Goal: Task Accomplishment & Management: Use online tool/utility

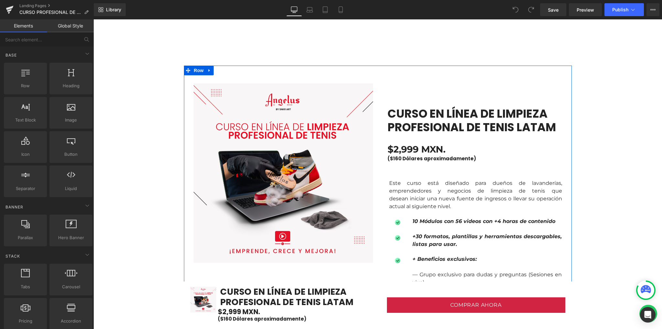
scroll to position [402, 0]
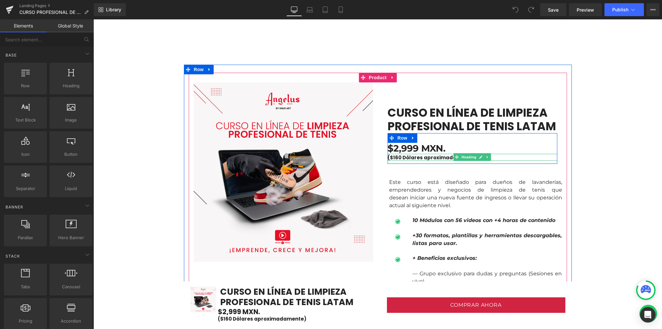
drag, startPoint x: 395, startPoint y: 157, endPoint x: 403, endPoint y: 157, distance: 7.8
click at [396, 157] on h1 "($160 Dólares aproximadamente)" at bounding box center [472, 158] width 170 height 6
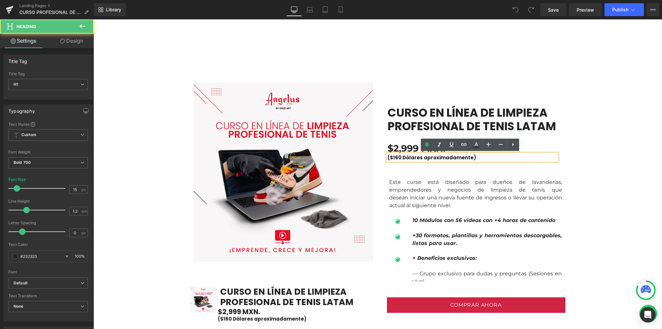
click at [398, 157] on h1 "($160 Dólares aproximadamente)" at bounding box center [472, 158] width 170 height 6
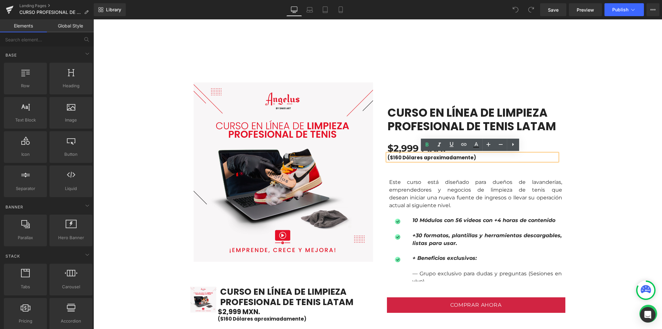
drag, startPoint x: 606, startPoint y: 159, endPoint x: 603, endPoint y: 161, distance: 3.8
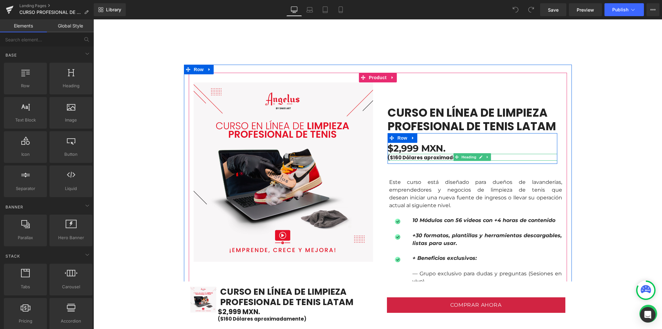
click at [395, 156] on h1 "($160 Dólares aproximadamente)" at bounding box center [472, 158] width 170 height 6
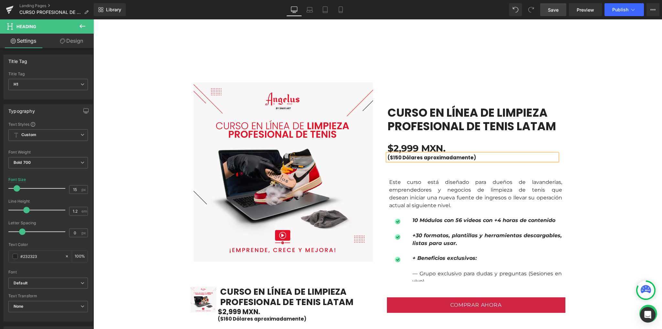
click at [551, 10] on span "Save" at bounding box center [553, 9] width 11 height 7
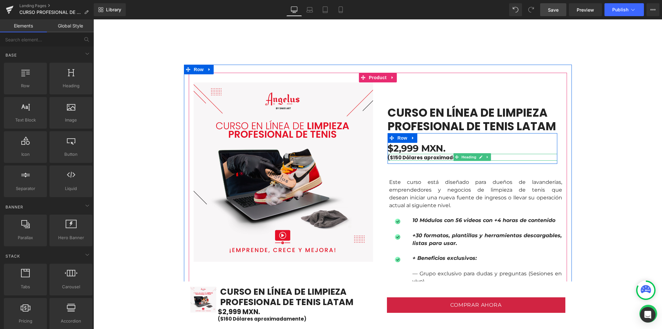
click at [395, 157] on h1 "($150 Dólares aproximadamente)" at bounding box center [472, 158] width 170 height 6
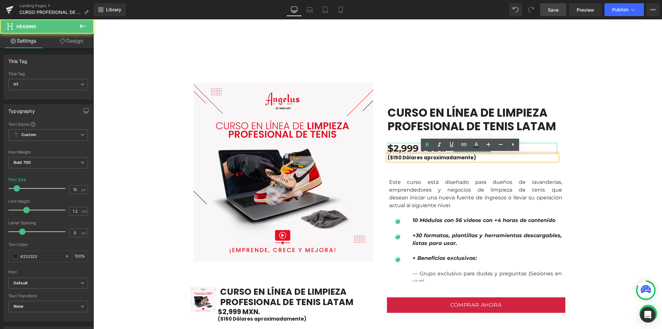
click at [394, 147] on h1 "$2,999 MXN." at bounding box center [472, 148] width 170 height 11
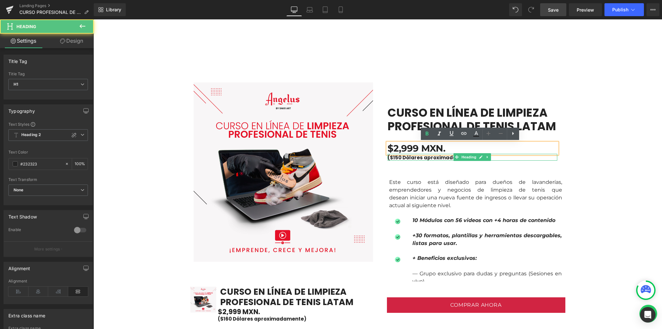
click at [404, 157] on h1 "($150 Dólares aproximadamente)" at bounding box center [472, 158] width 170 height 6
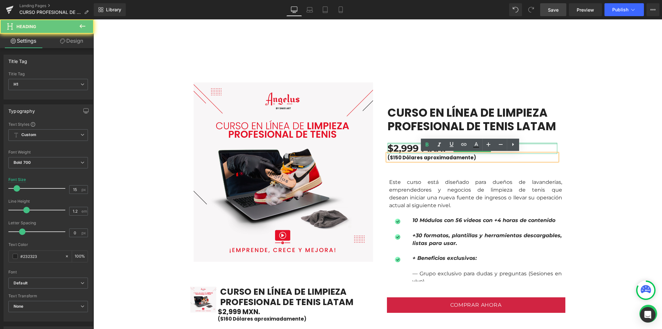
click at [406, 144] on div at bounding box center [472, 144] width 170 height 2
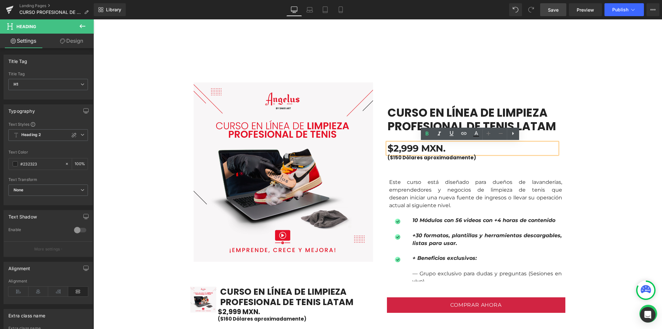
drag, startPoint x: 390, startPoint y: 150, endPoint x: 395, endPoint y: 150, distance: 4.5
click at [390, 149] on h1 "$2,999 MXN." at bounding box center [472, 148] width 170 height 11
drag, startPoint x: 419, startPoint y: 158, endPoint x: 414, endPoint y: 147, distance: 12.6
click at [419, 157] on h1 "($150 Dólares aproximadamente)" at bounding box center [472, 158] width 170 height 6
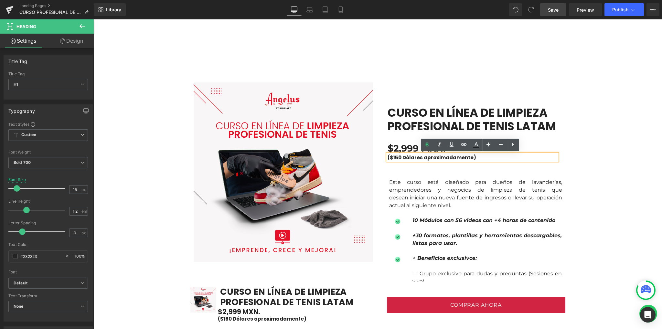
click at [414, 146] on h1 "$2,999 MXN." at bounding box center [472, 148] width 170 height 11
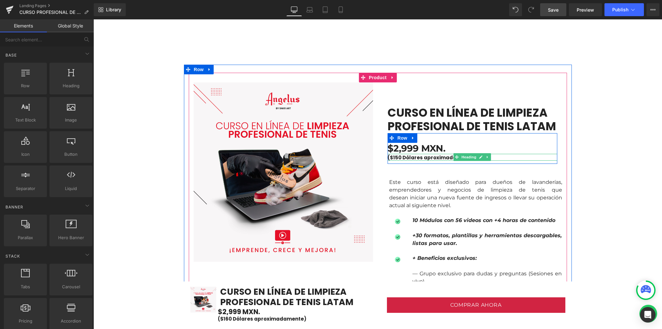
click at [397, 158] on h1 "($150 Dólares aproximadamente)" at bounding box center [472, 158] width 170 height 6
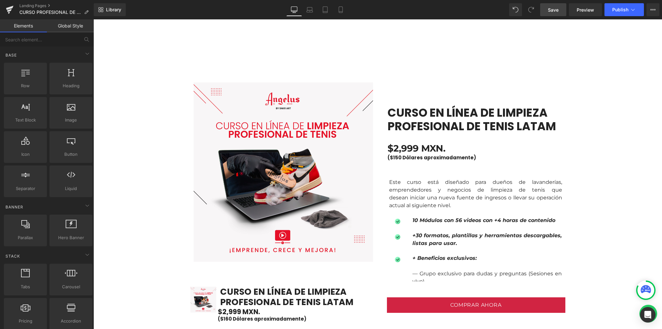
drag, startPoint x: 589, startPoint y: 113, endPoint x: 463, endPoint y: 138, distance: 129.2
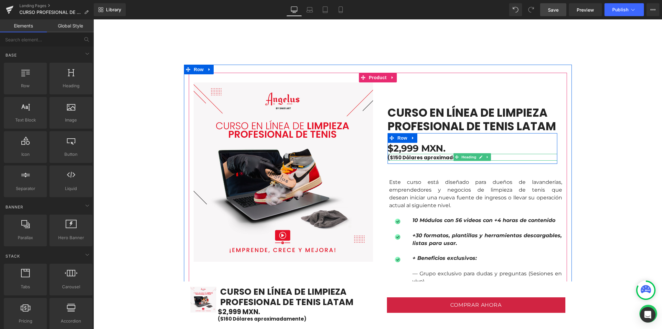
click at [401, 157] on h1 "($150 Dólares aproximadamente)" at bounding box center [472, 158] width 170 height 6
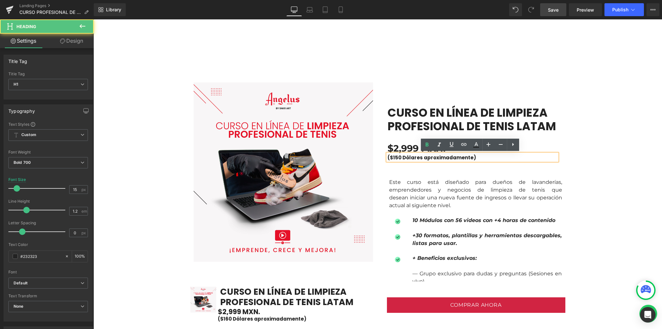
click at [398, 157] on h1 "($150 Dólares aproximadamente)" at bounding box center [472, 158] width 170 height 6
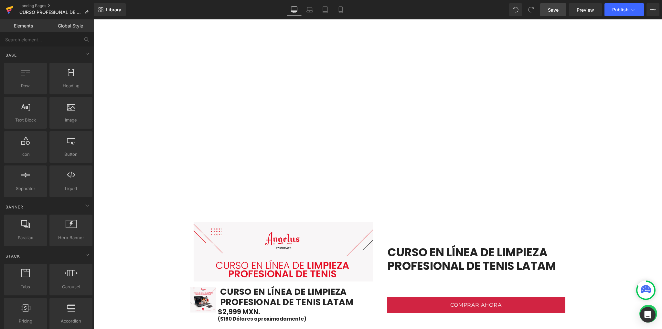
scroll to position [258, 0]
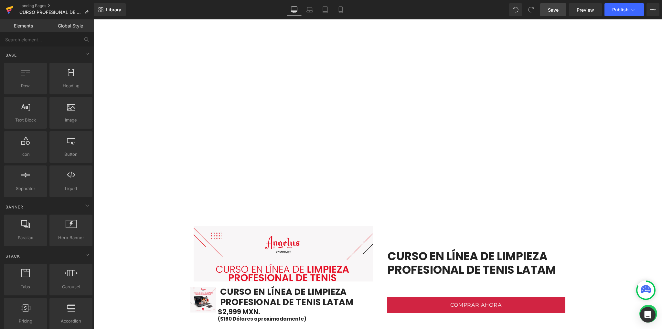
click at [9, 11] on icon at bounding box center [9, 10] width 5 height 3
click at [562, 9] on link "Save" at bounding box center [553, 9] width 26 height 13
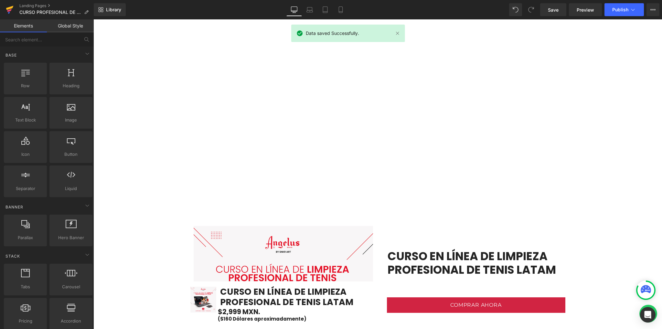
click at [10, 12] on icon at bounding box center [10, 10] width 8 height 16
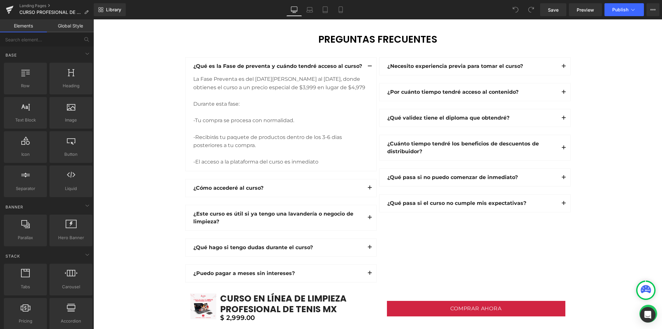
scroll to position [1723, 0]
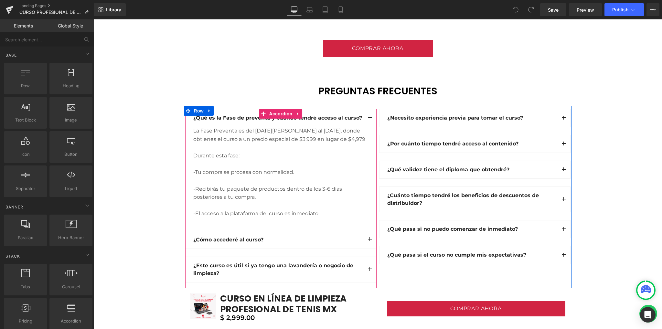
click at [370, 120] on span "button" at bounding box center [370, 120] width 0 height 0
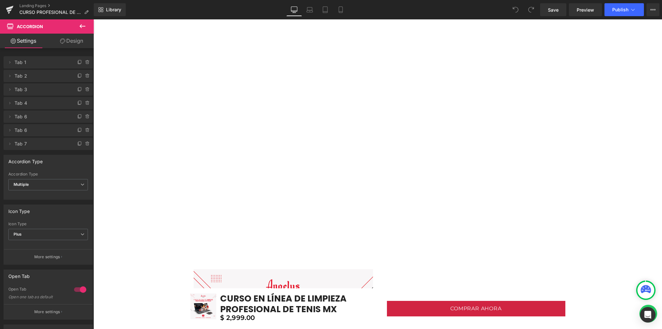
scroll to position [0, 0]
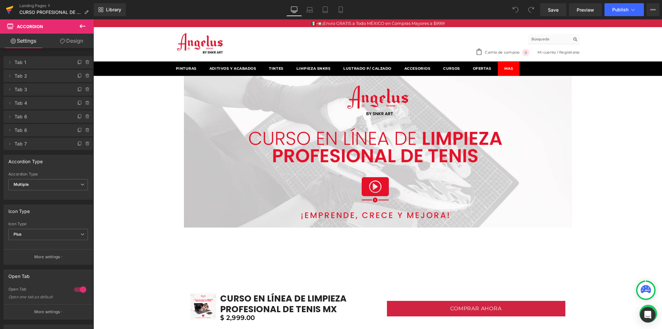
click at [10, 10] on icon at bounding box center [9, 10] width 5 height 3
